Goal: Entertainment & Leisure: Consume media (video, audio)

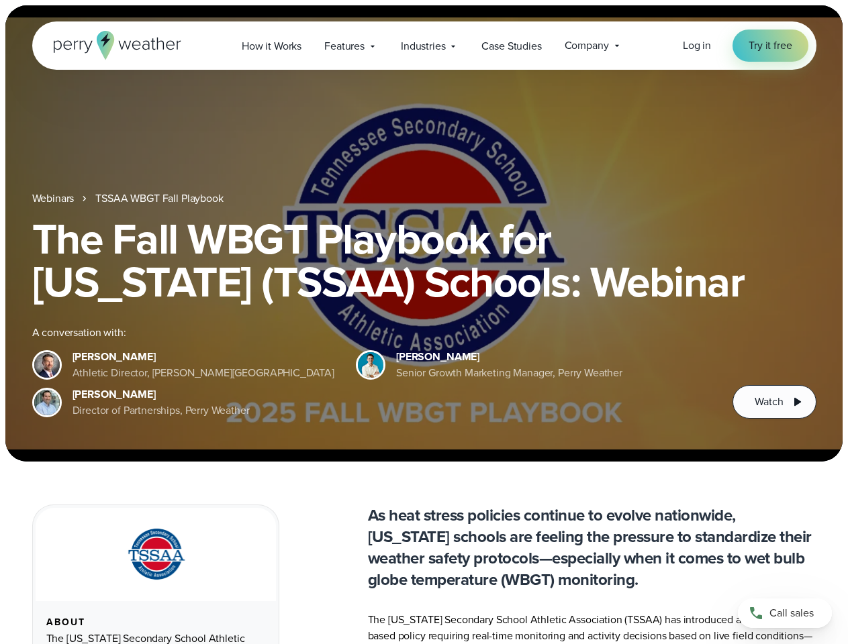
click at [424, 322] on div "The Fall WBGT Playbook for [US_STATE] (TSSAA) Schools: Webinar A conversation w…" at bounding box center [424, 317] width 784 height 201
click at [424, 46] on span "Industries" at bounding box center [423, 46] width 44 height 16
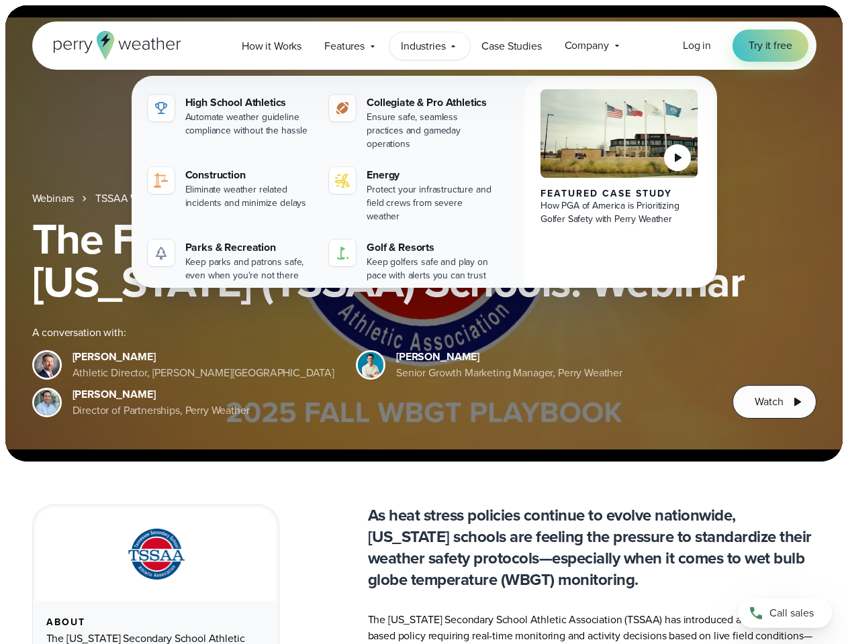
click at [424, 234] on h1 "The Fall WBGT Playbook for [US_STATE] (TSSAA) Schools: Webinar" at bounding box center [424, 260] width 784 height 86
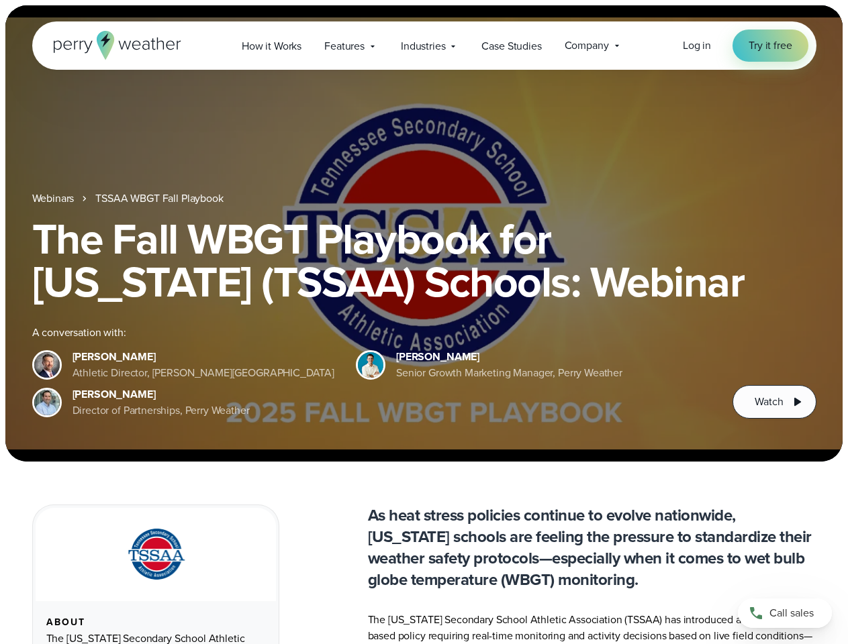
click at [160, 199] on link "TSSAA WBGT Fall Playbook" at bounding box center [159, 199] width 128 height 16
click at [774, 402] on span "Watch" at bounding box center [768, 402] width 28 height 16
